Goal: Transaction & Acquisition: Purchase product/service

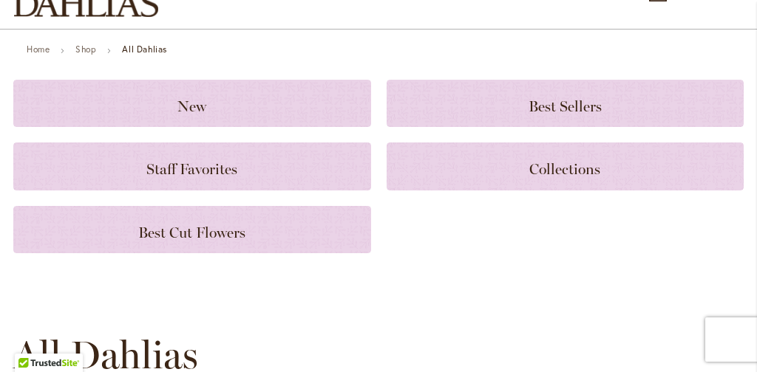
scroll to position [115, 0]
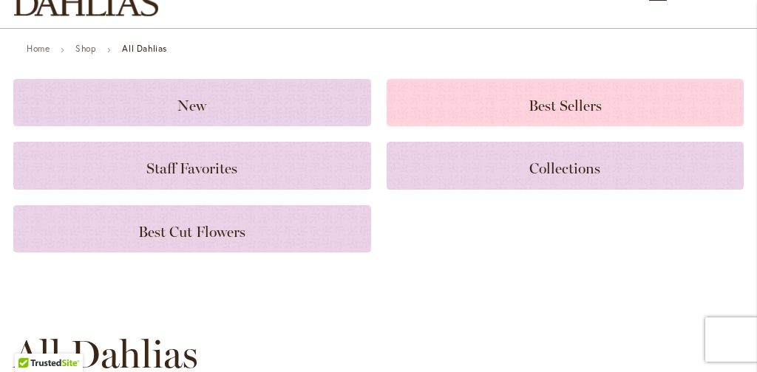
click at [545, 103] on span "Best Sellers" at bounding box center [564, 106] width 73 height 18
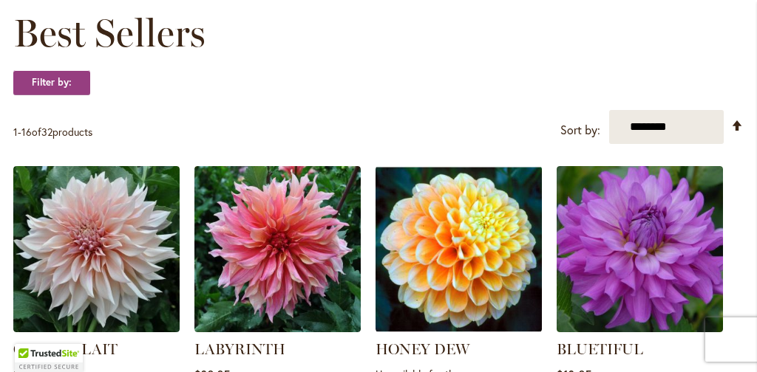
scroll to position [229, 0]
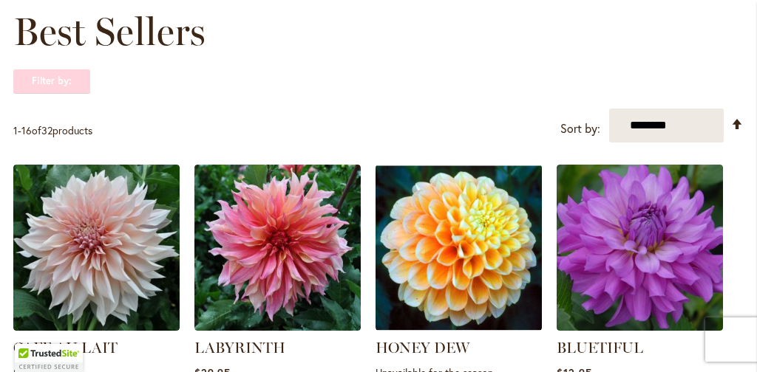
click at [72, 79] on strong "Filter by:" at bounding box center [51, 81] width 77 height 25
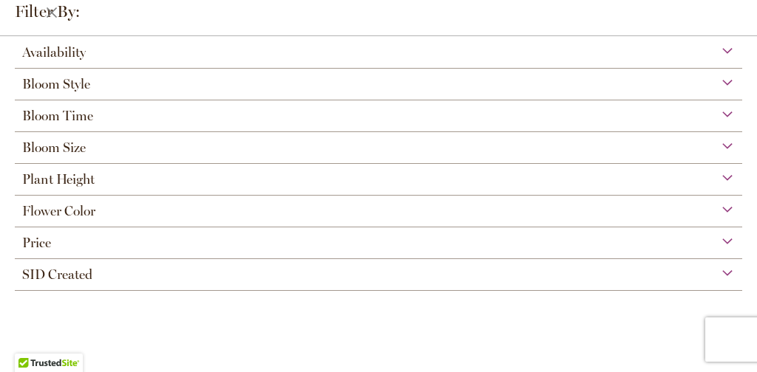
click at [726, 242] on div "Price" at bounding box center [378, 240] width 727 height 24
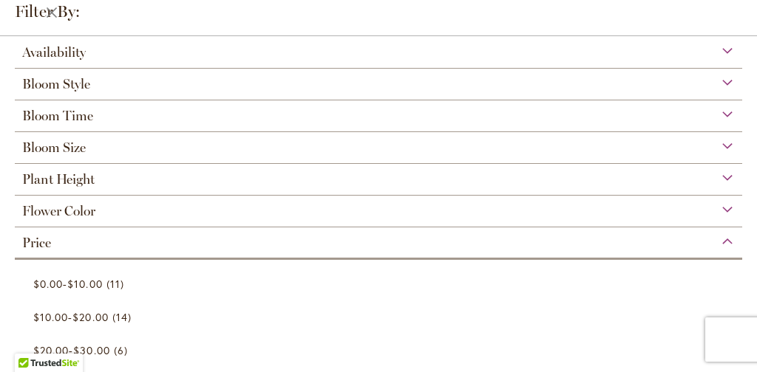
scroll to position [105, 0]
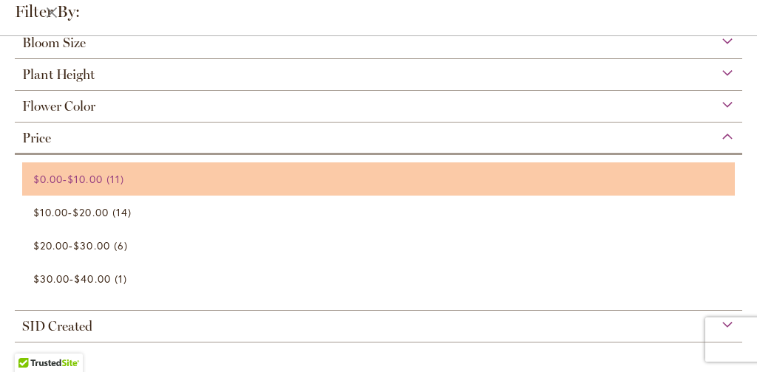
click at [102, 183] on span "$10.00" at bounding box center [84, 179] width 35 height 14
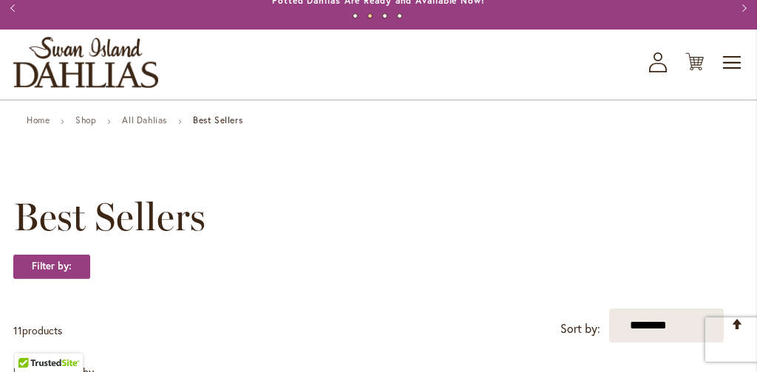
scroll to position [47, 0]
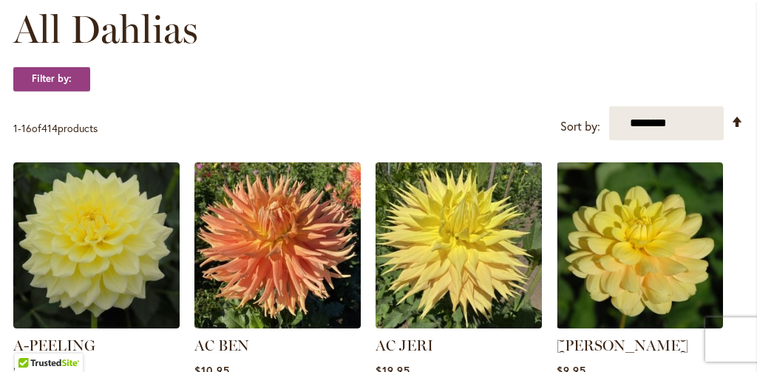
scroll to position [442, 0]
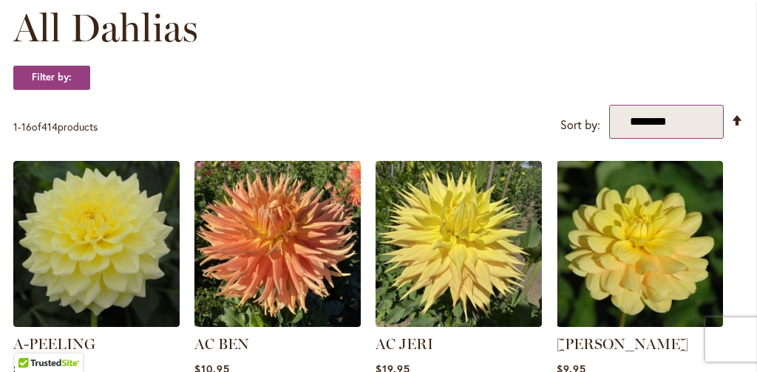
click at [712, 121] on select "**********" at bounding box center [666, 122] width 115 height 34
select select "*****"
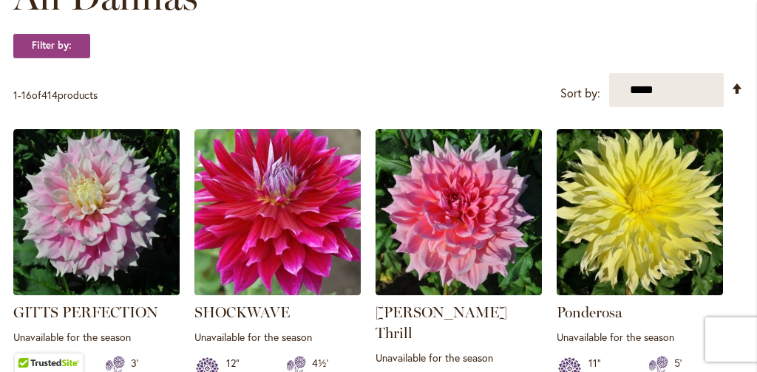
scroll to position [473, 0]
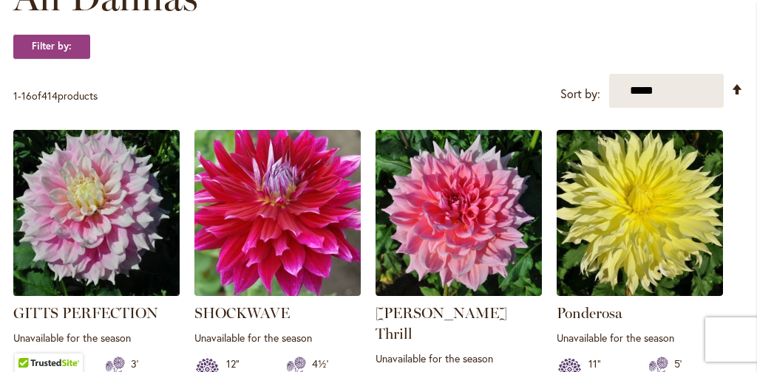
click at [122, 220] on img at bounding box center [96, 213] width 174 height 174
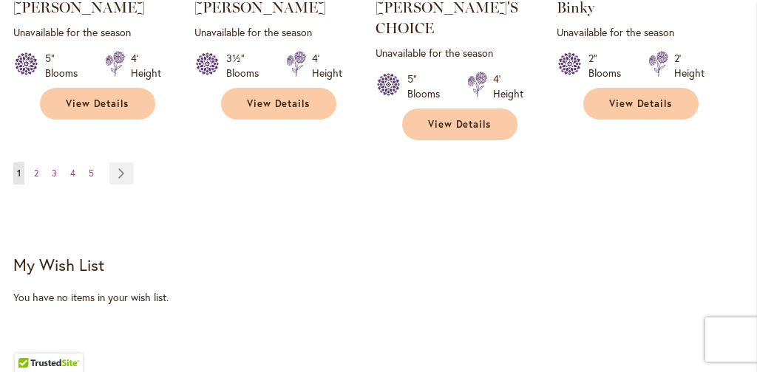
scroll to position [1736, 0]
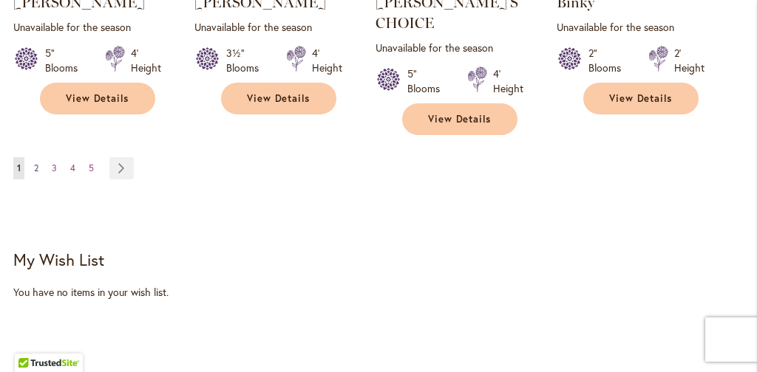
click at [35, 163] on span "2" at bounding box center [36, 168] width 4 height 11
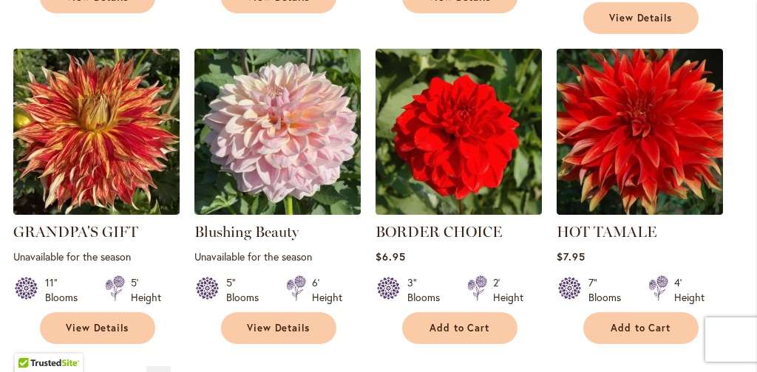
scroll to position [1533, 0]
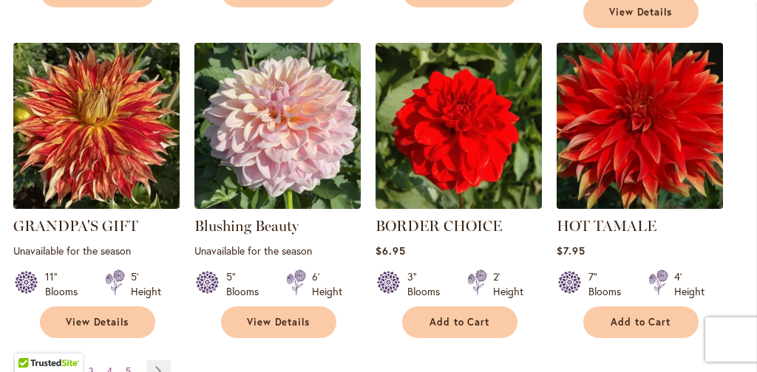
click at [650, 85] on img at bounding box center [639, 126] width 174 height 174
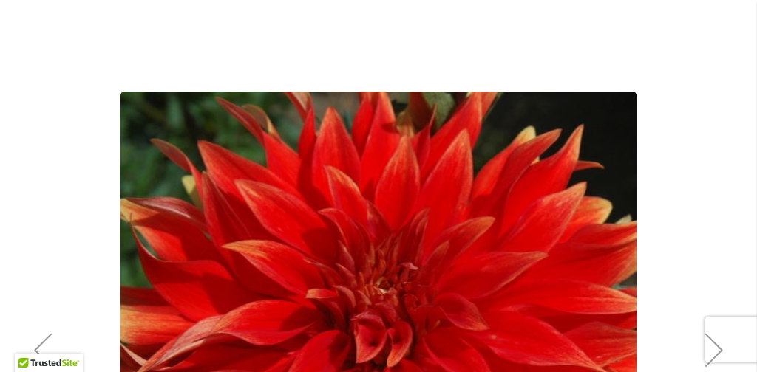
scroll to position [222, 0]
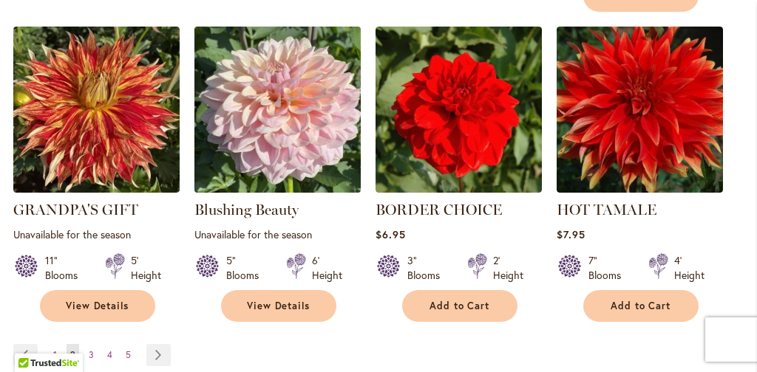
scroll to position [1556, 0]
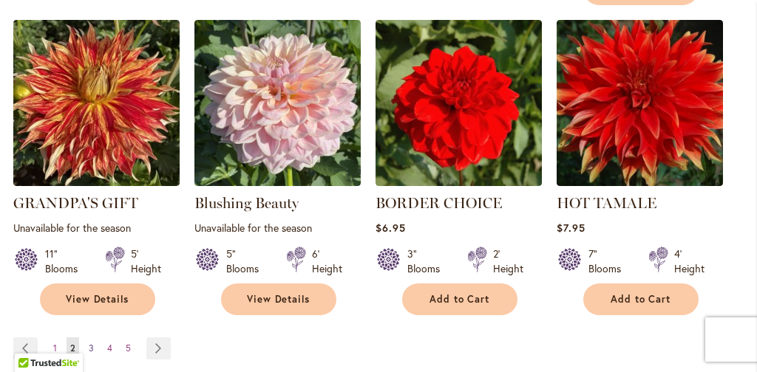
click at [89, 343] on span "3" at bounding box center [91, 348] width 5 height 11
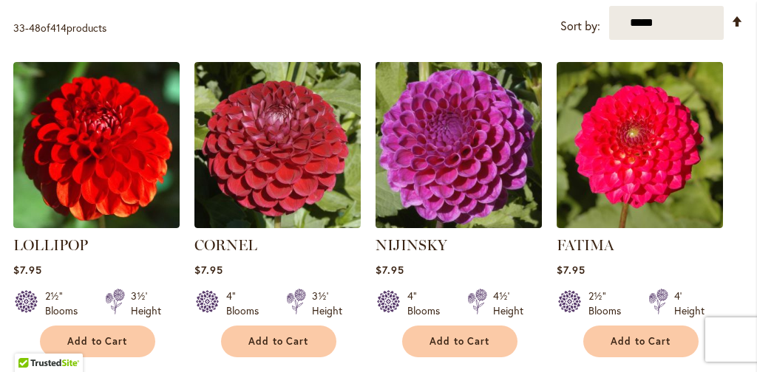
scroll to position [542, 0]
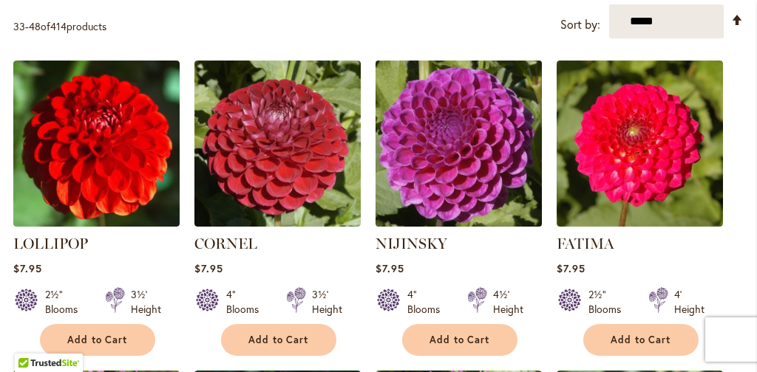
click at [486, 180] on img at bounding box center [458, 144] width 174 height 174
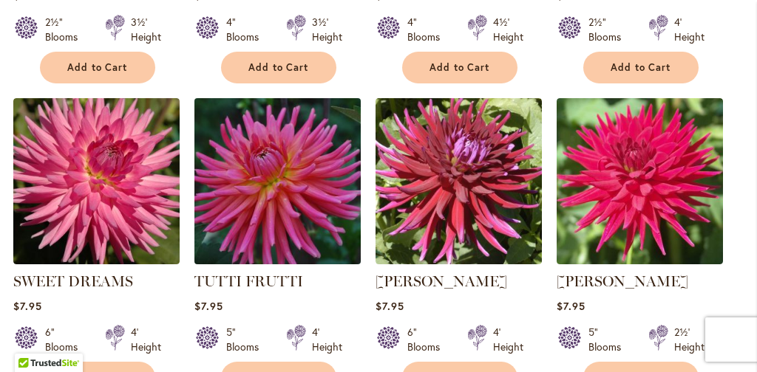
scroll to position [816, 0]
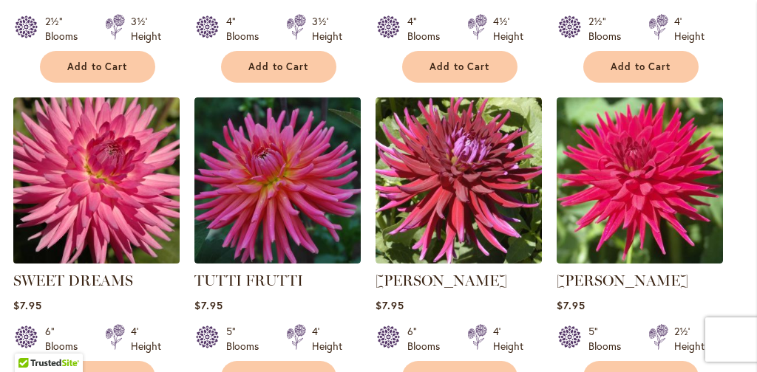
click at [58, 174] on img at bounding box center [96, 181] width 174 height 174
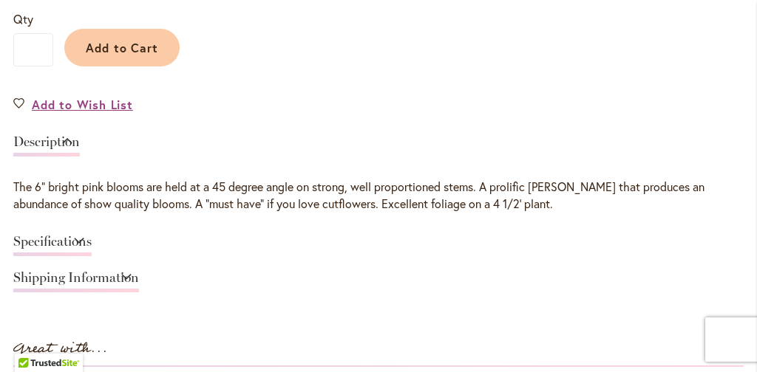
scroll to position [1134, 0]
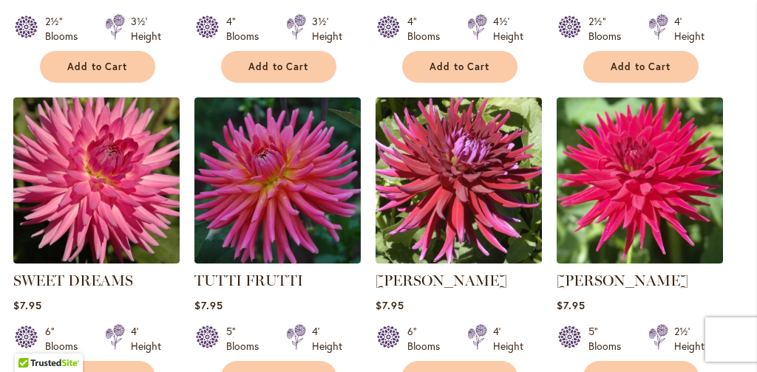
scroll to position [816, 0]
click at [265, 285] on link "TUTTI FRUTTI" at bounding box center [248, 281] width 109 height 18
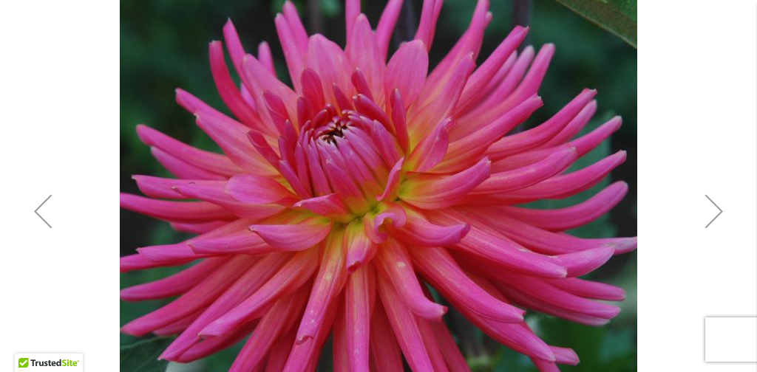
scroll to position [361, 0]
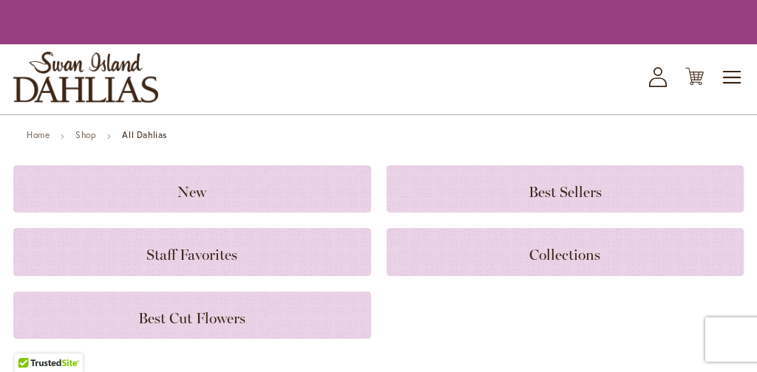
scroll to position [816, 0]
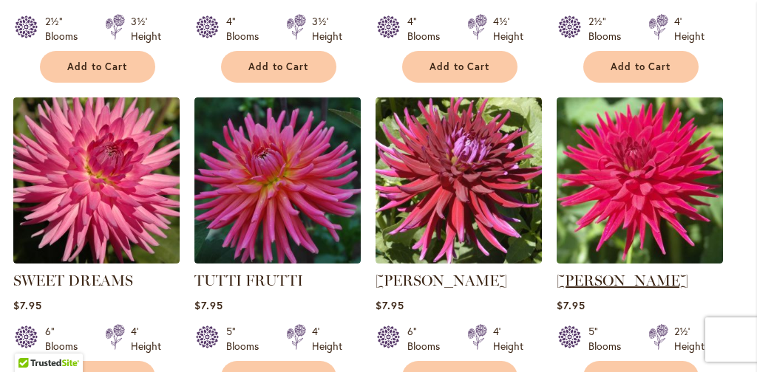
click at [644, 277] on link "[PERSON_NAME]" at bounding box center [623, 281] width 132 height 18
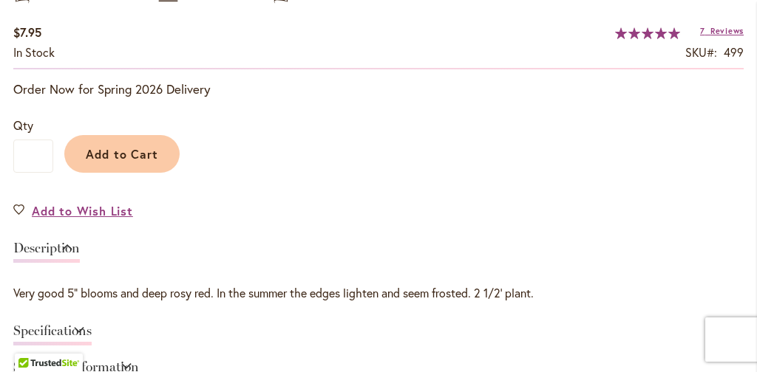
scroll to position [1027, 0]
